Goal: Information Seeking & Learning: Learn about a topic

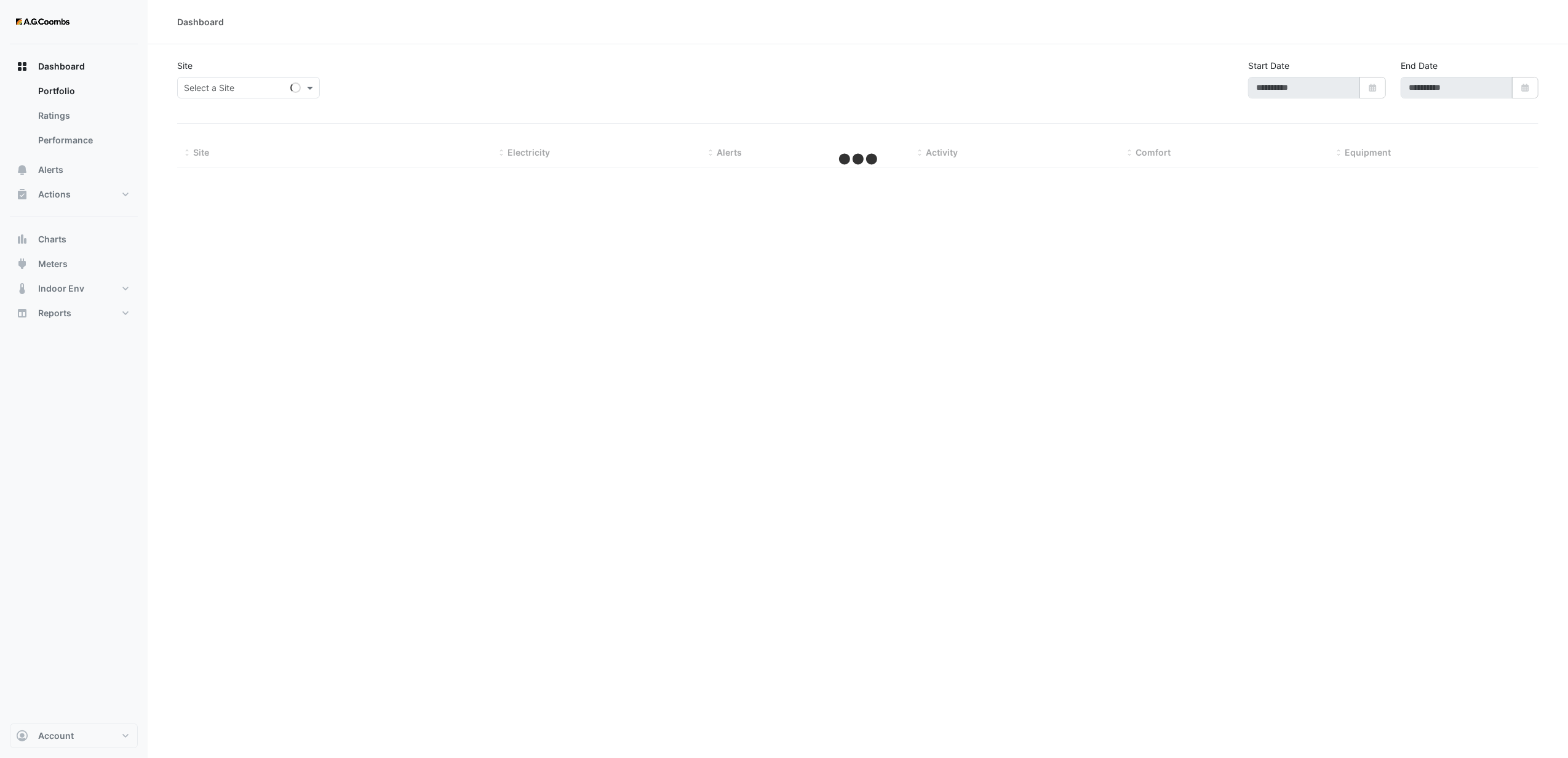
type input "**********"
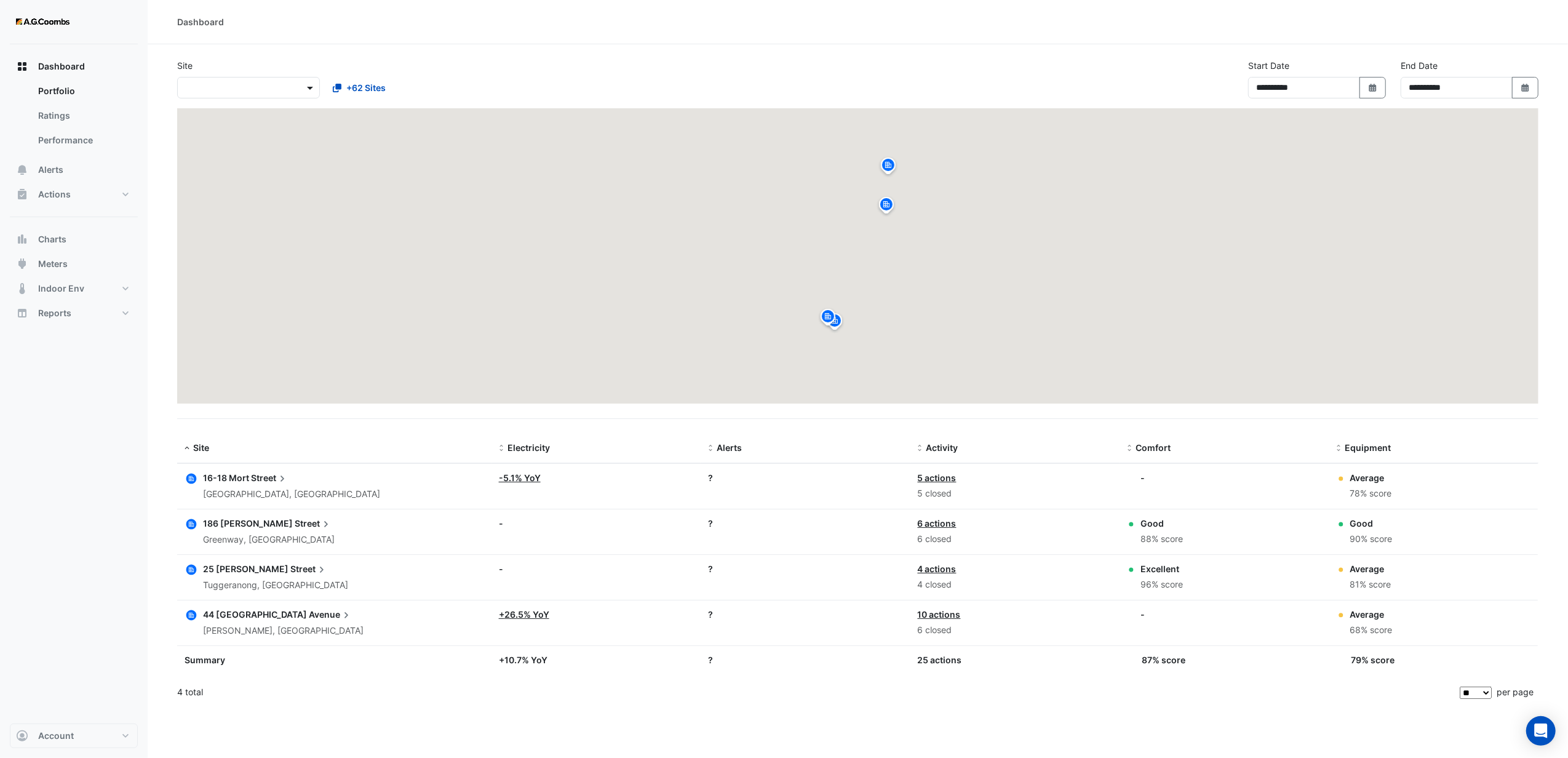
click at [304, 89] on span at bounding box center [311, 87] width 15 height 13
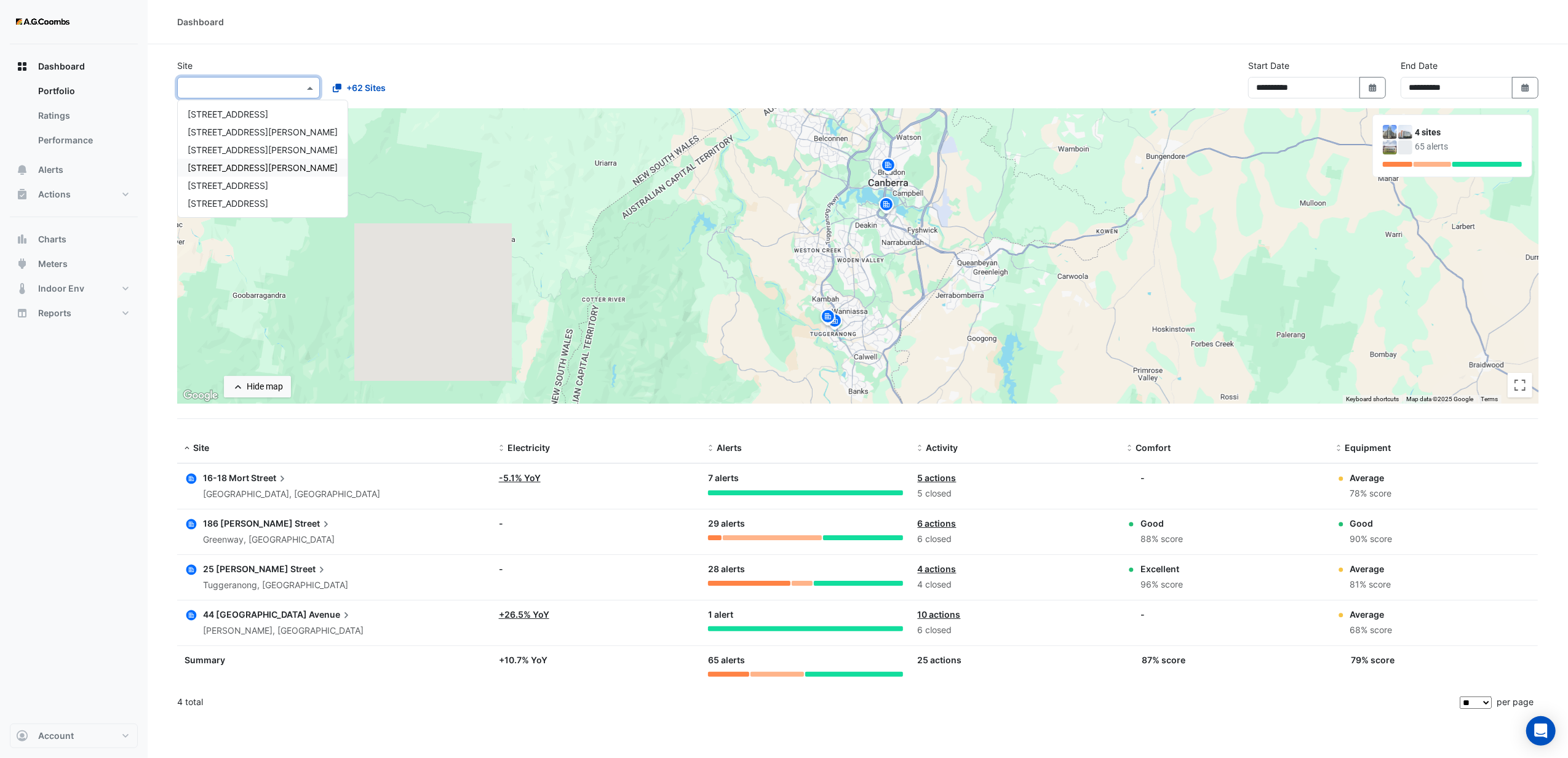
drag, startPoint x: 210, startPoint y: 173, endPoint x: 207, endPoint y: 166, distance: 7.6
click at [209, 171] on div "[STREET_ADDRESS][PERSON_NAME]" at bounding box center [262, 167] width 170 height 18
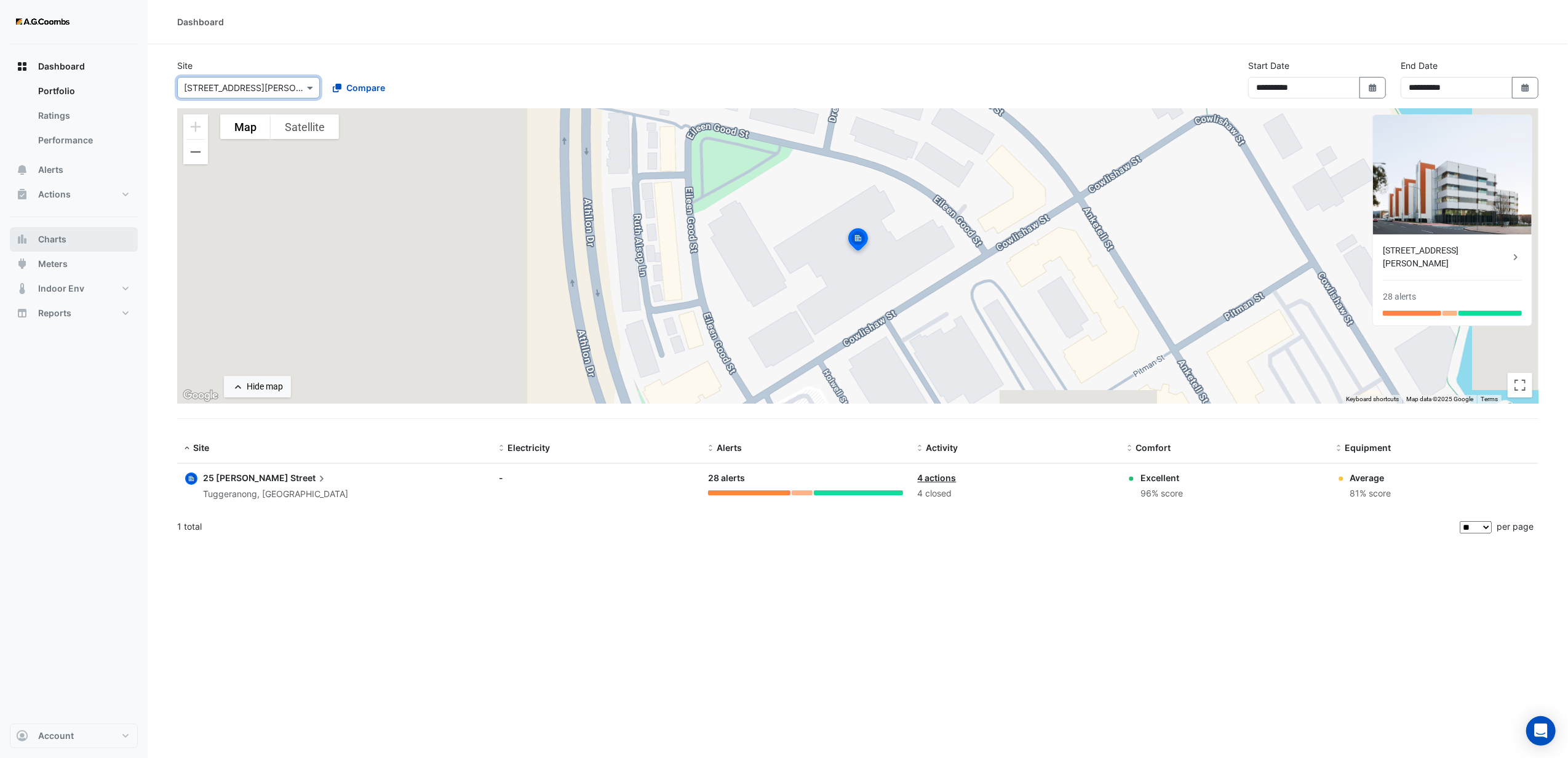
click at [55, 245] on span "Charts" at bounding box center [52, 239] width 28 height 12
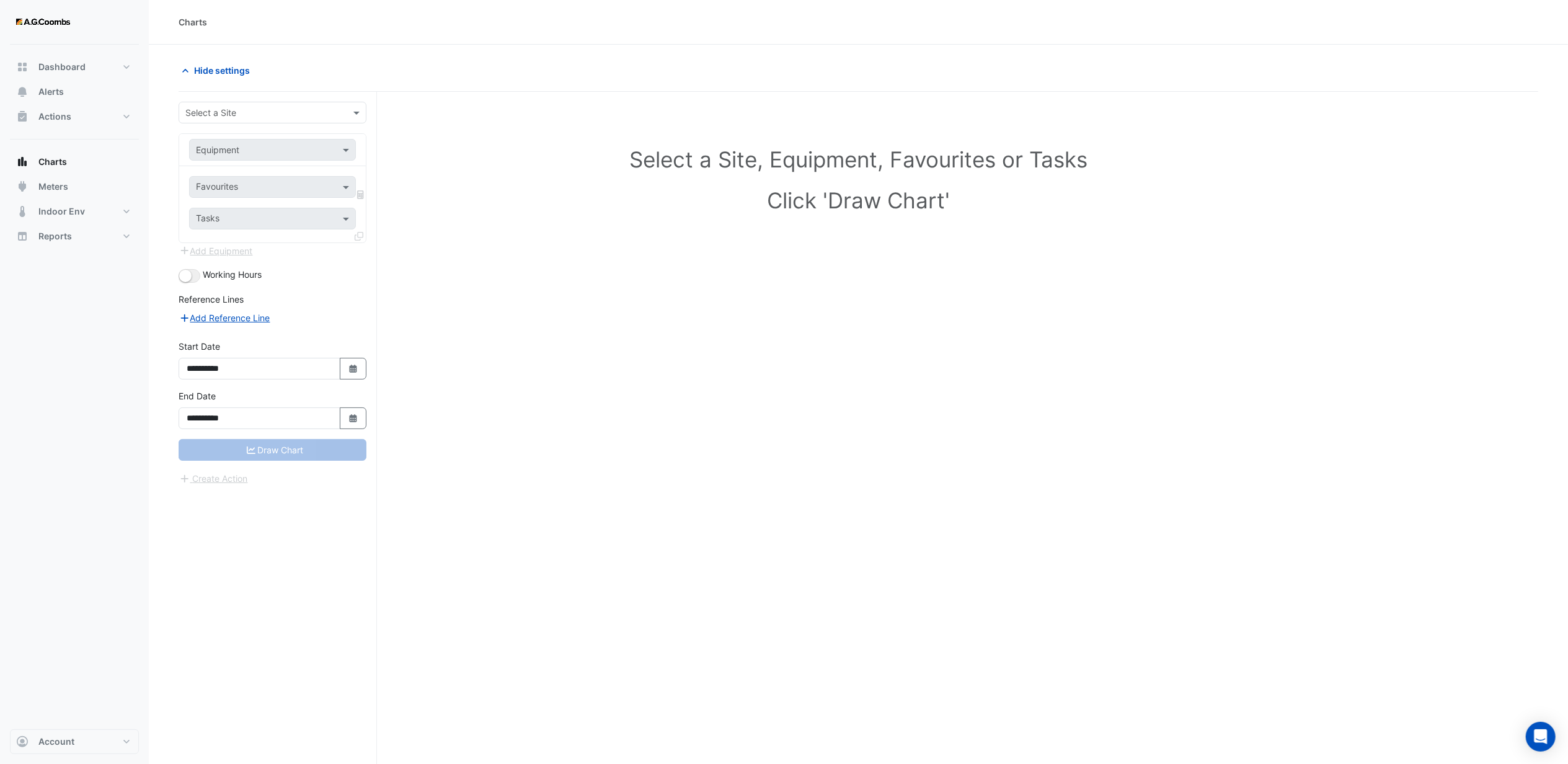
click at [284, 115] on input "text" at bounding box center [260, 113] width 149 height 13
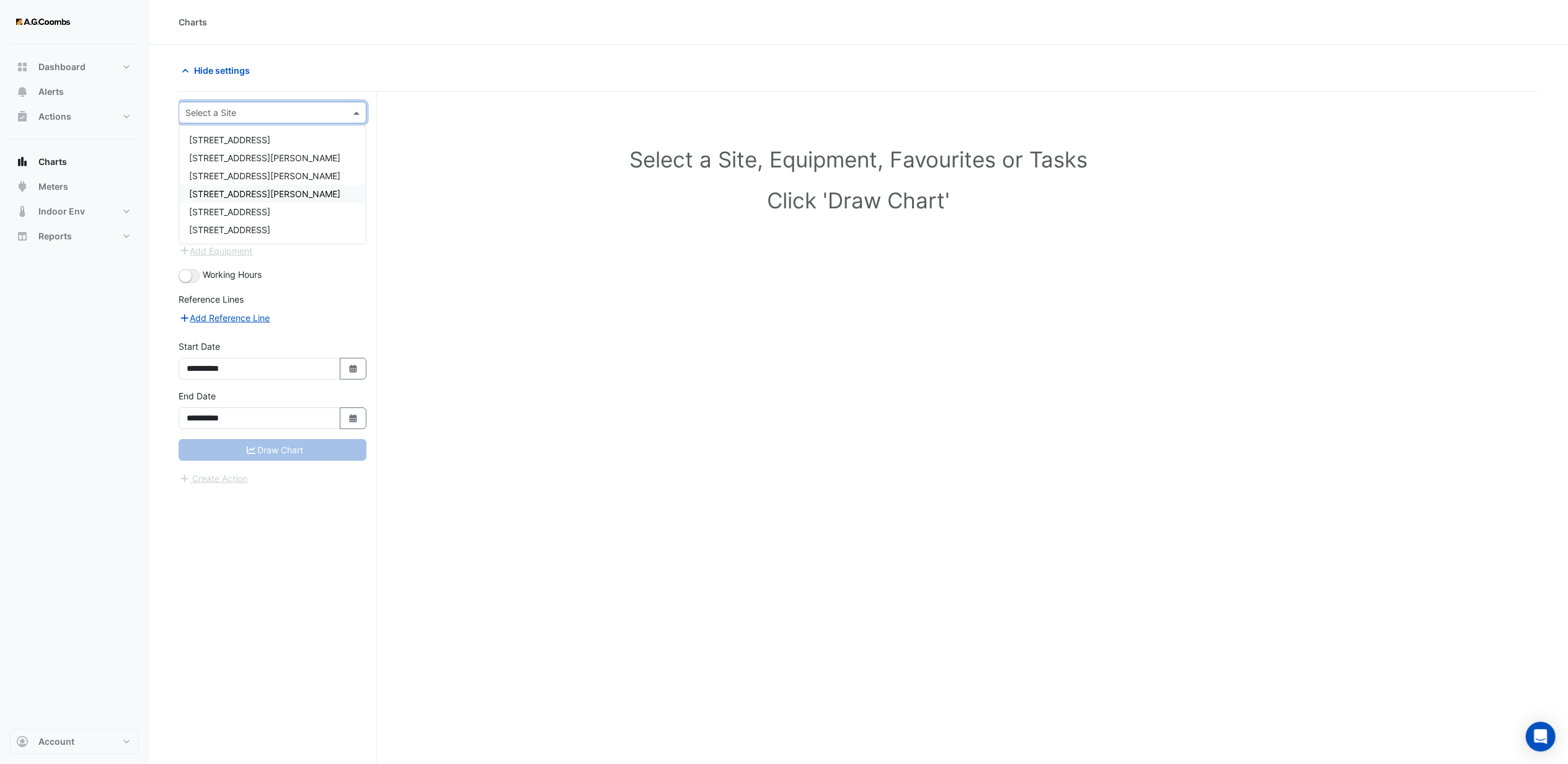
click at [222, 191] on span "[STREET_ADDRESS][PERSON_NAME]" at bounding box center [264, 193] width 151 height 11
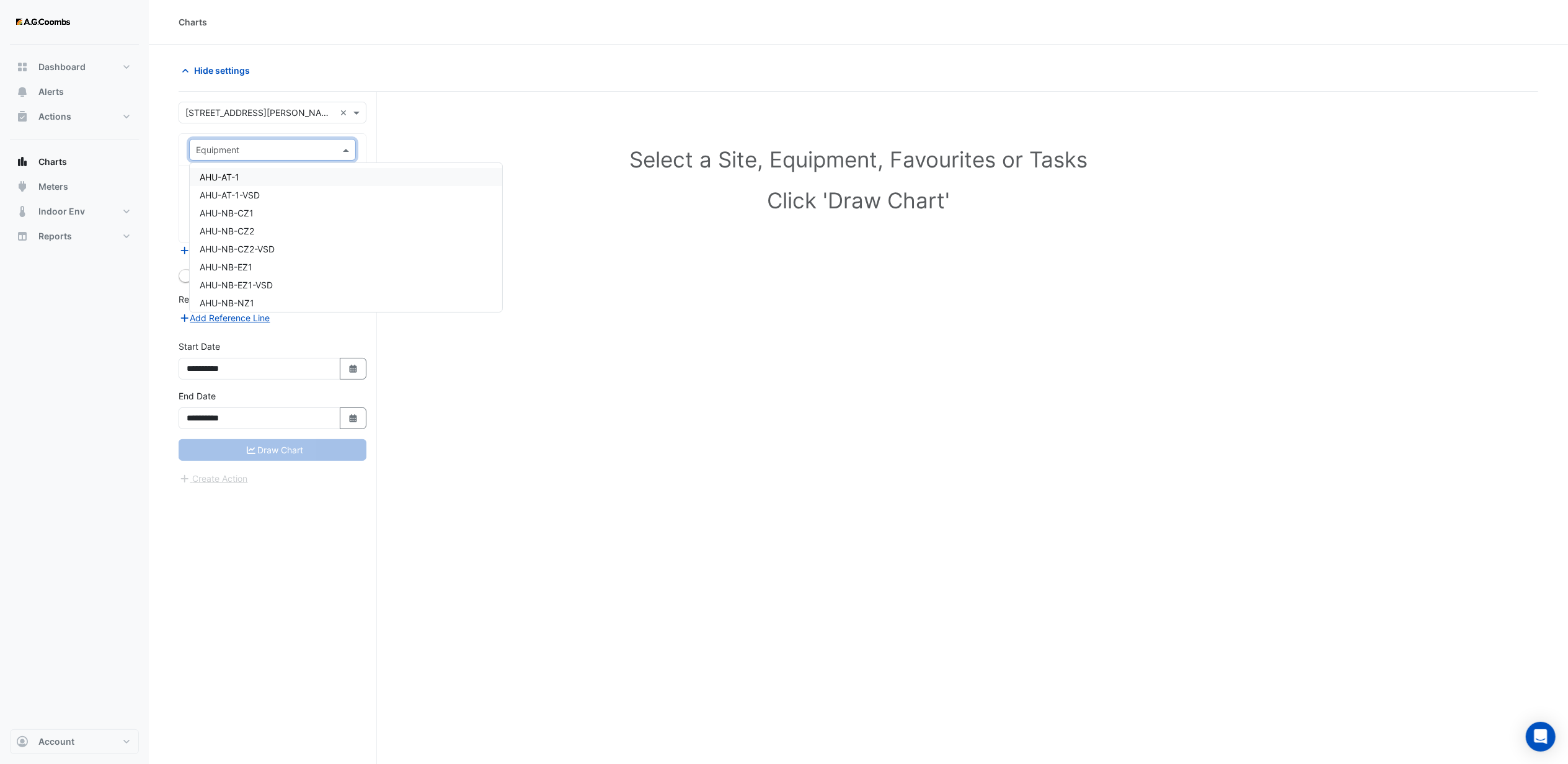
click at [231, 154] on input "text" at bounding box center [260, 150] width 129 height 13
drag, startPoint x: 289, startPoint y: 532, endPoint x: 289, endPoint y: 514, distance: 18.0
click at [289, 531] on div "**********" at bounding box center [277, 451] width 198 height 719
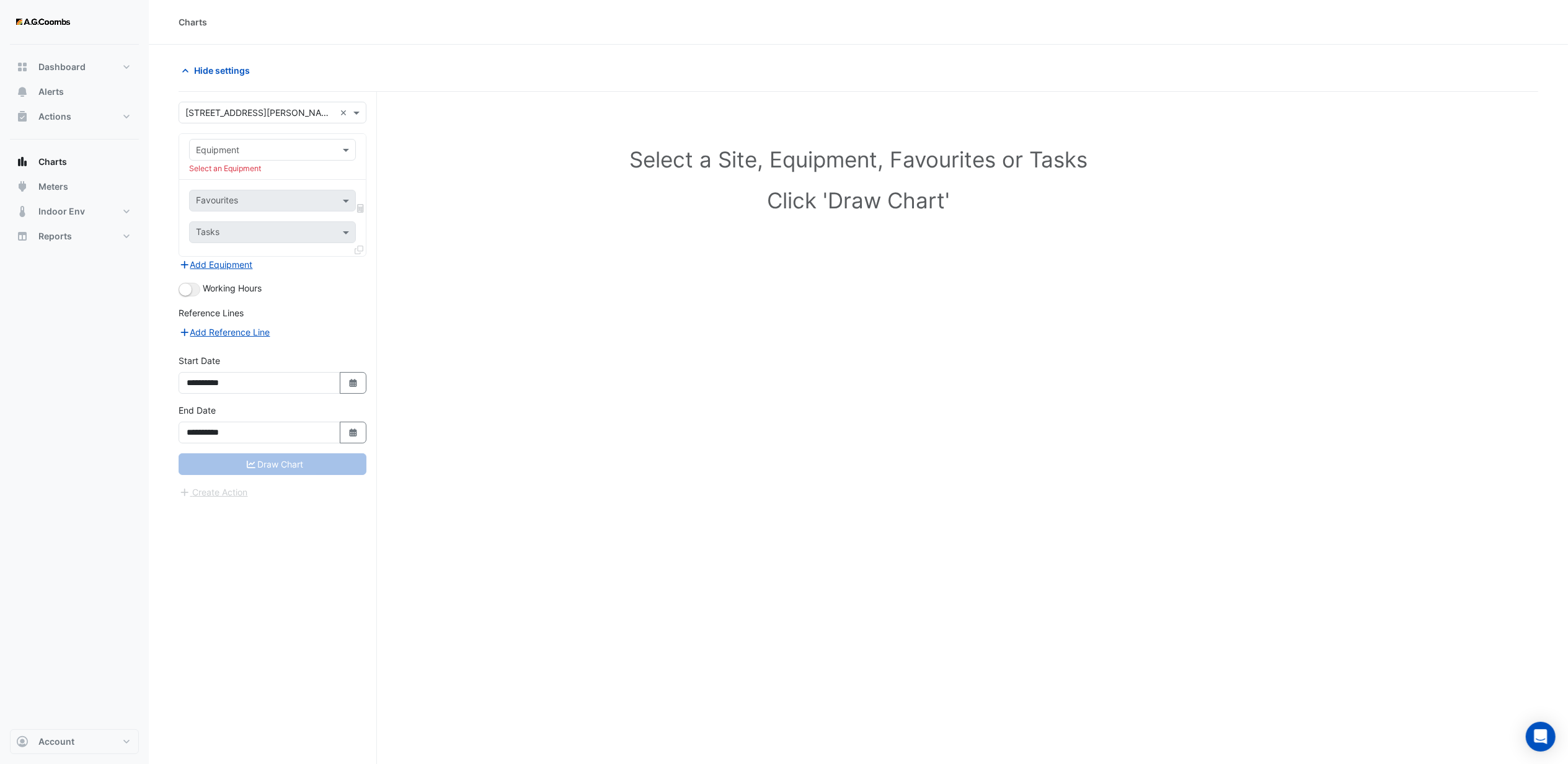
click at [832, 435] on div "Select a Site, Equipment, Favourites or Tasks Click 'Draw Chart'" at bounding box center [858, 451] width 1360 height 719
click at [266, 159] on div "Equipment" at bounding box center [272, 150] width 167 height 22
click at [725, 535] on div "Select a Site, Equipment, Favourites or Tasks Click 'Draw Chart'" at bounding box center [858, 451] width 1360 height 719
